Goal: Information Seeking & Learning: Learn about a topic

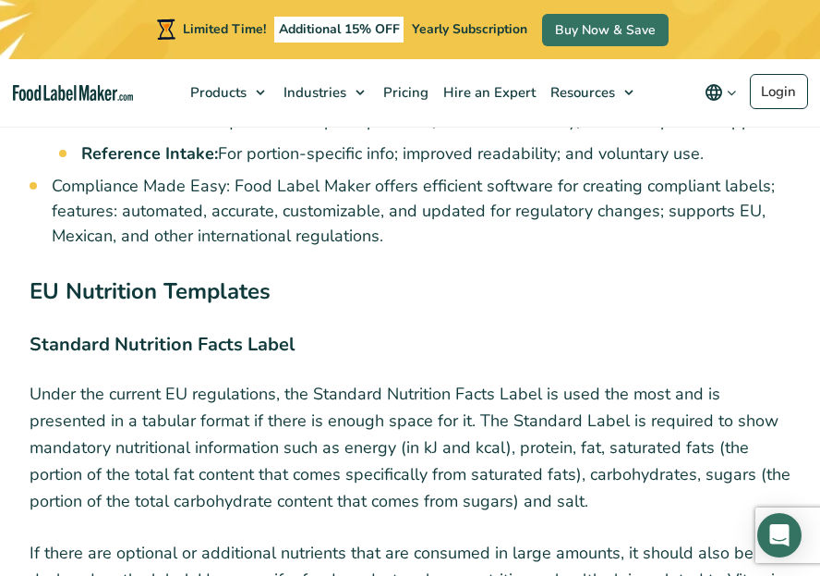
scroll to position [1571, 0]
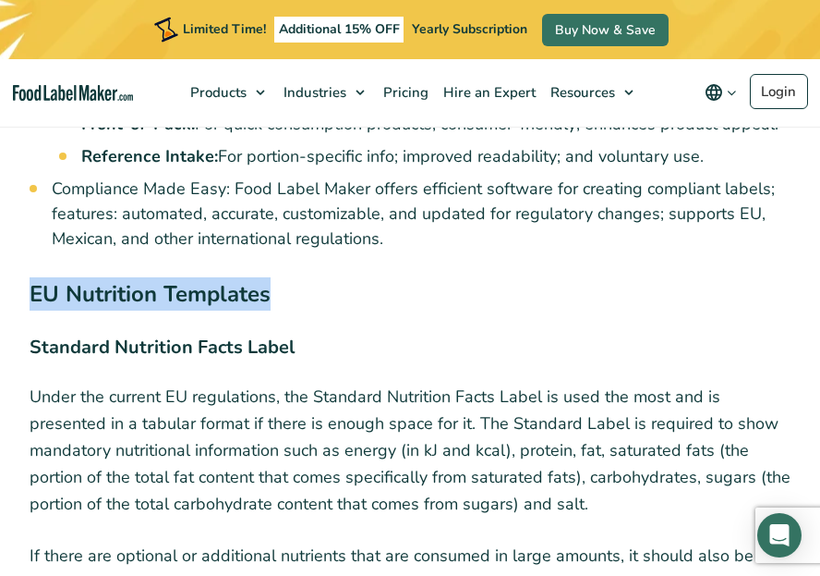
drag, startPoint x: 311, startPoint y: 263, endPoint x: 10, endPoint y: 261, distance: 301.2
copy strong "EU Nutrition Templates"
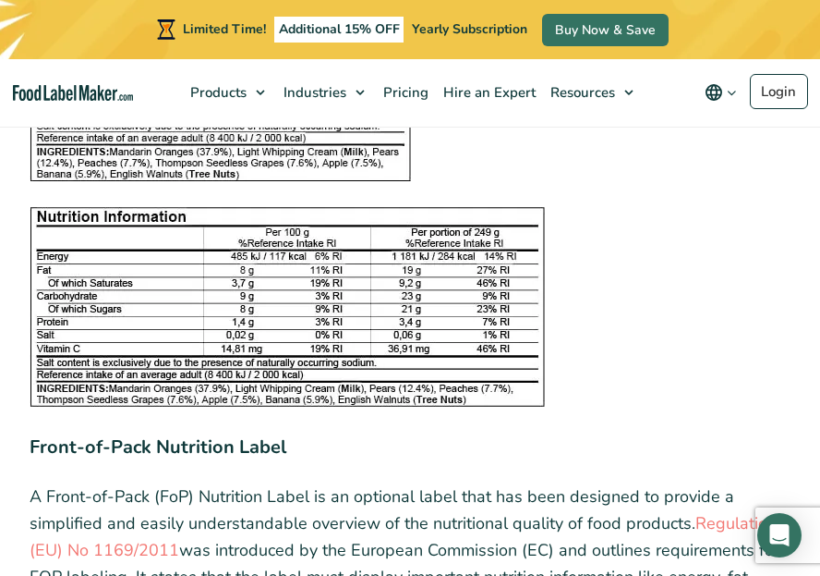
scroll to position [2587, 0]
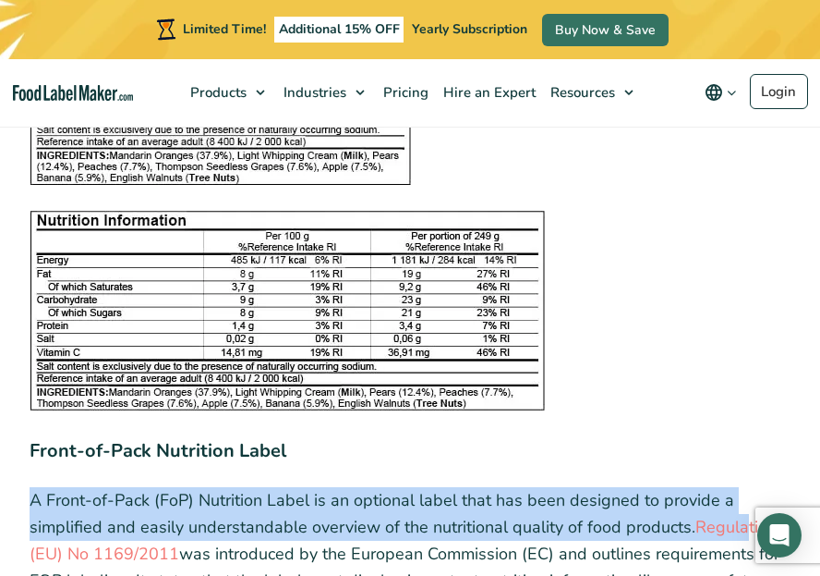
drag, startPoint x: 14, startPoint y: 467, endPoint x: 533, endPoint y: 505, distance: 520.7
click at [533, 505] on p "A Front-of-Pack (FoP) Nutrition Label is an optional label that has been design…" at bounding box center [410, 567] width 761 height 160
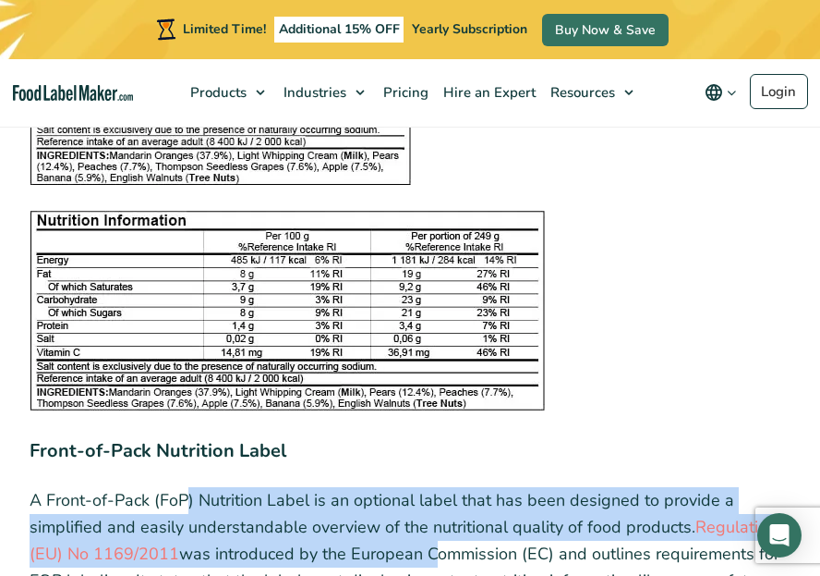
drag, startPoint x: 431, startPoint y: 526, endPoint x: 185, endPoint y: 476, distance: 250.8
click at [185, 487] on p "A Front-of-Pack (FoP) Nutrition Label is an optional label that has been design…" at bounding box center [410, 567] width 761 height 160
click at [189, 487] on p "A Front-of-Pack (FoP) Nutrition Label is an optional label that has been design…" at bounding box center [410, 567] width 761 height 160
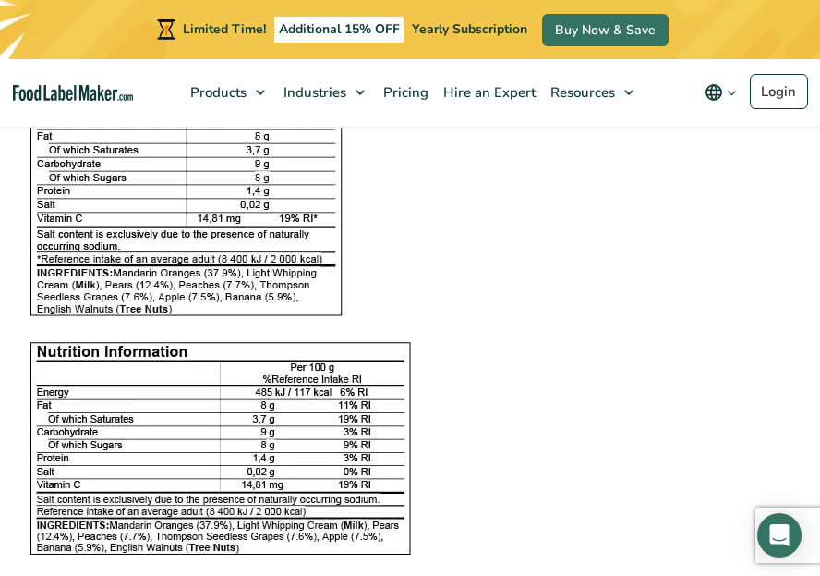
scroll to position [1940, 0]
